Goal: Check status: Check status

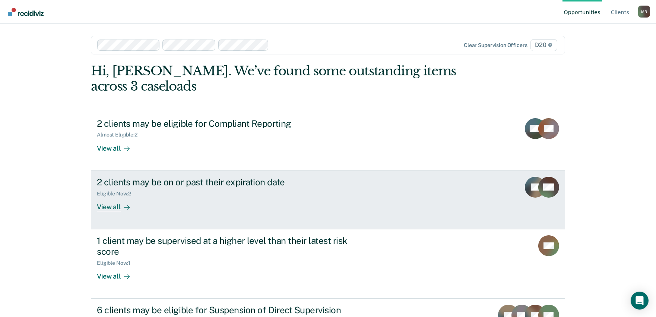
click at [199, 202] on div "2 clients may be on or past their expiration date Eligible Now : 2 View all" at bounding box center [236, 194] width 279 height 34
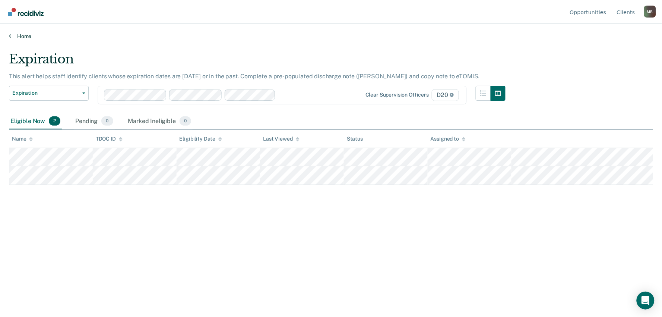
click at [13, 33] on link "Home" at bounding box center [331, 36] width 644 height 7
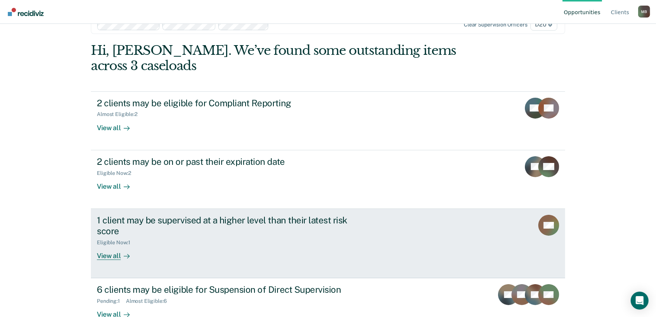
scroll to position [40, 0]
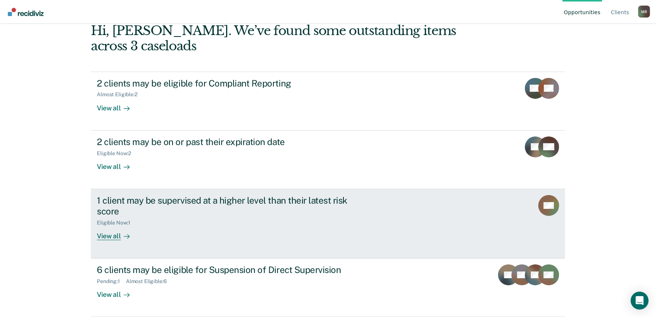
click at [274, 199] on div "1 client may be supervised at a higher level than their latest risk score" at bounding box center [227, 206] width 261 height 22
